Goal: Task Accomplishment & Management: Manage account settings

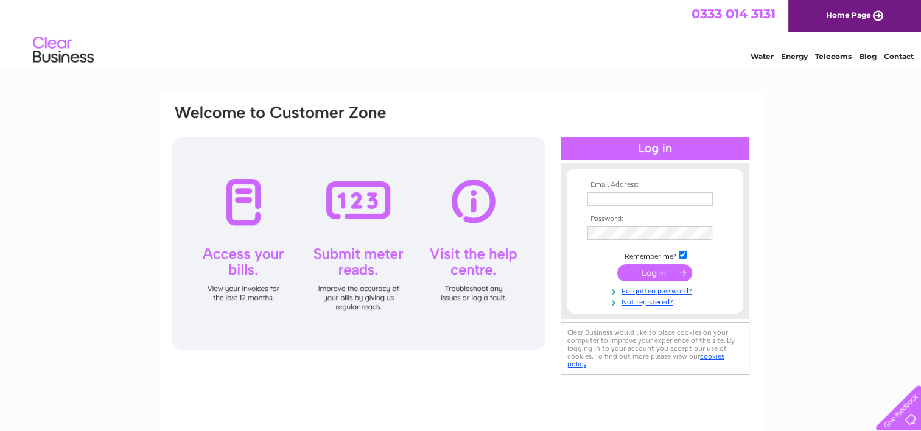
type input "[EMAIL_ADDRESS][DOMAIN_NAME]"
click at [653, 265] on input "submit" at bounding box center [654, 272] width 75 height 17
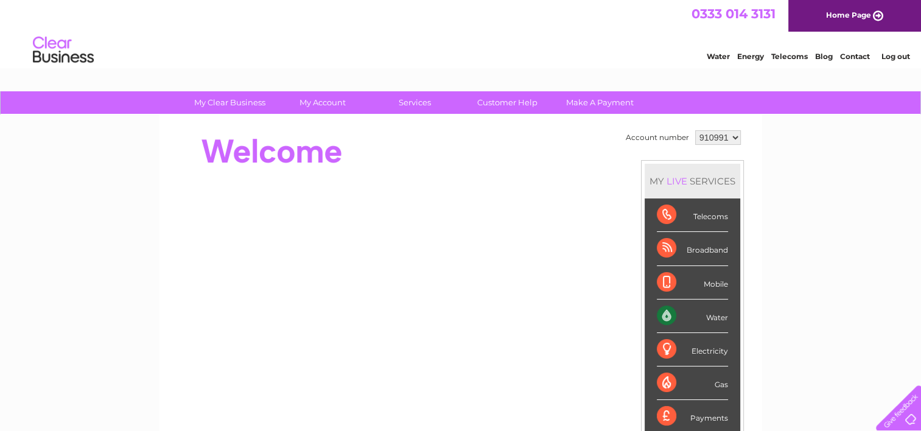
click at [706, 314] on div "Water" at bounding box center [692, 315] width 71 height 33
click at [664, 310] on div "Water" at bounding box center [692, 315] width 71 height 33
click at [666, 312] on div "Water" at bounding box center [692, 315] width 71 height 33
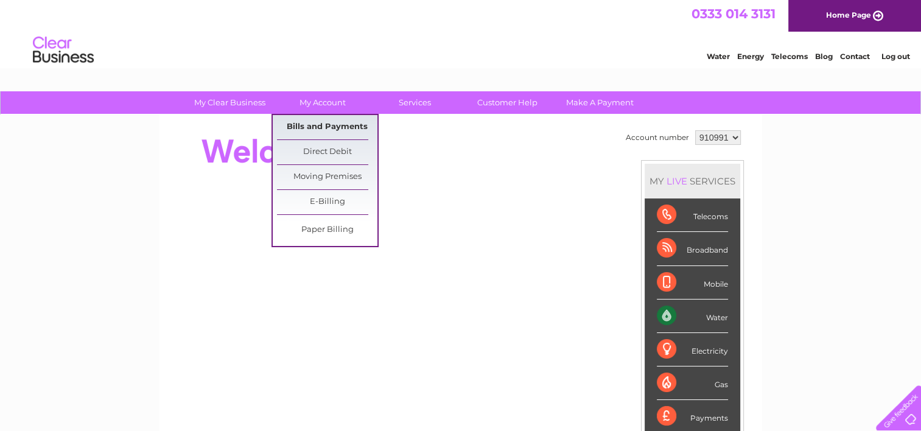
click at [310, 124] on link "Bills and Payments" at bounding box center [327, 127] width 100 height 24
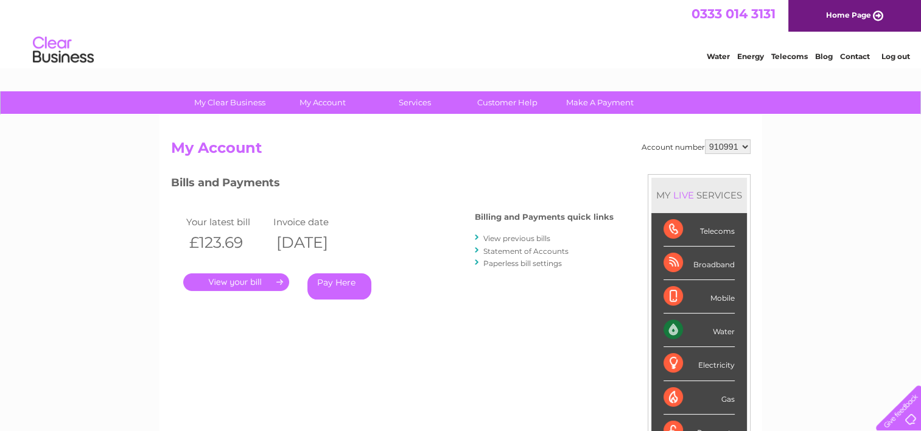
click at [247, 280] on link "." at bounding box center [236, 282] width 106 height 18
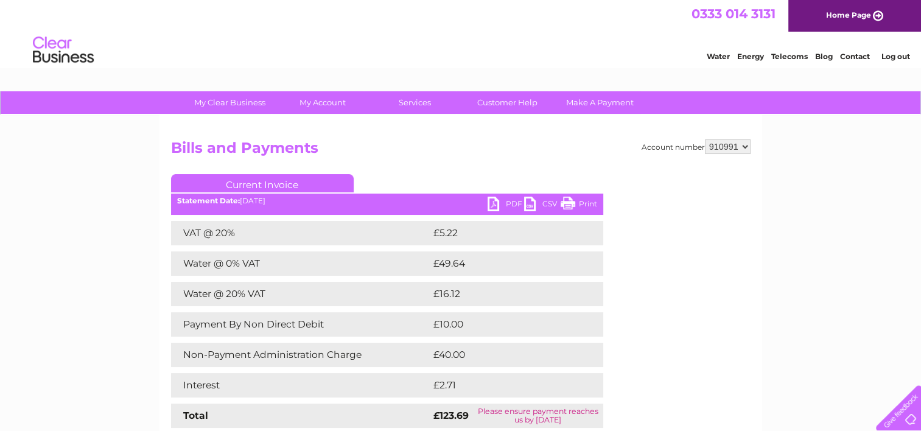
click at [503, 201] on link "PDF" at bounding box center [505, 206] width 37 height 18
click at [504, 201] on link "PDF" at bounding box center [505, 206] width 37 height 18
click at [890, 56] on link "Log out" at bounding box center [894, 56] width 29 height 9
